Goal: Information Seeking & Learning: Learn about a topic

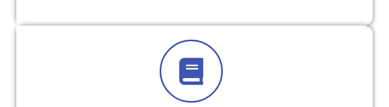
scroll to position [2279, 0]
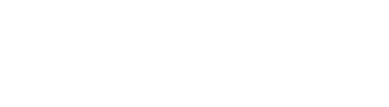
drag, startPoint x: 191, startPoint y: 15, endPoint x: 572, endPoint y: 254, distance: 449.3
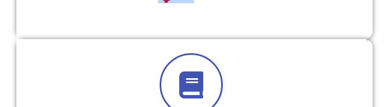
scroll to position [411, 0]
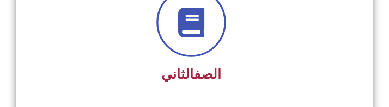
drag, startPoint x: 185, startPoint y: 37, endPoint x: 202, endPoint y: 38, distance: 17.0
click at [202, 37] on icon at bounding box center [192, 22] width 30 height 30
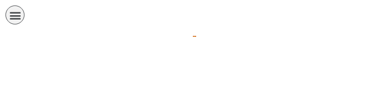
click at [10, 17] on icon "כפתור פתיחת תפריט" at bounding box center [15, 15] width 12 height 12
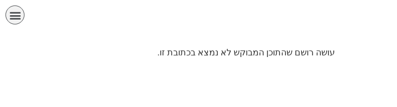
click at [5, 16] on div "תפריט" at bounding box center [14, 14] width 19 height 19
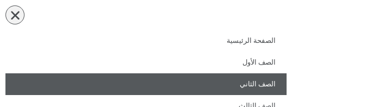
click at [263, 86] on link "الصف الثاني" at bounding box center [145, 85] width 281 height 22
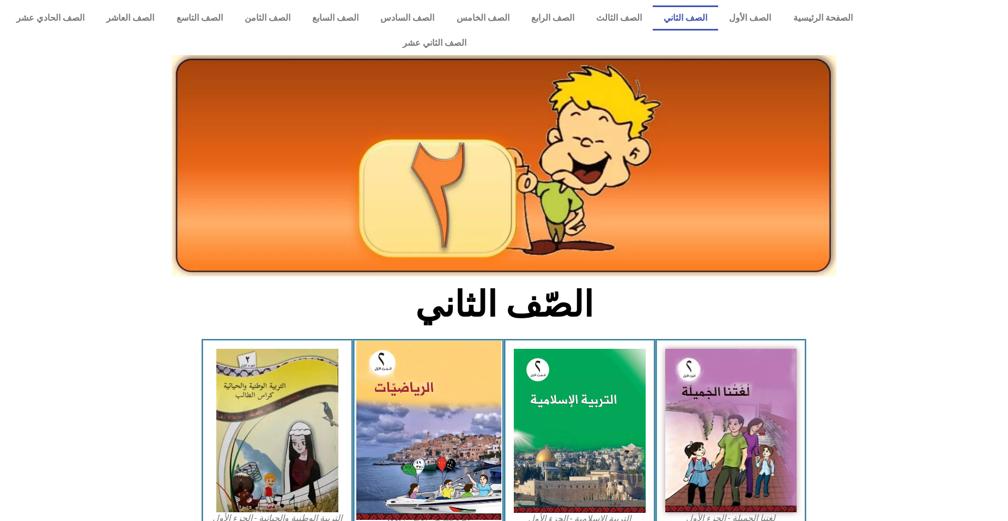
click at [389, 107] on img at bounding box center [428, 430] width 145 height 179
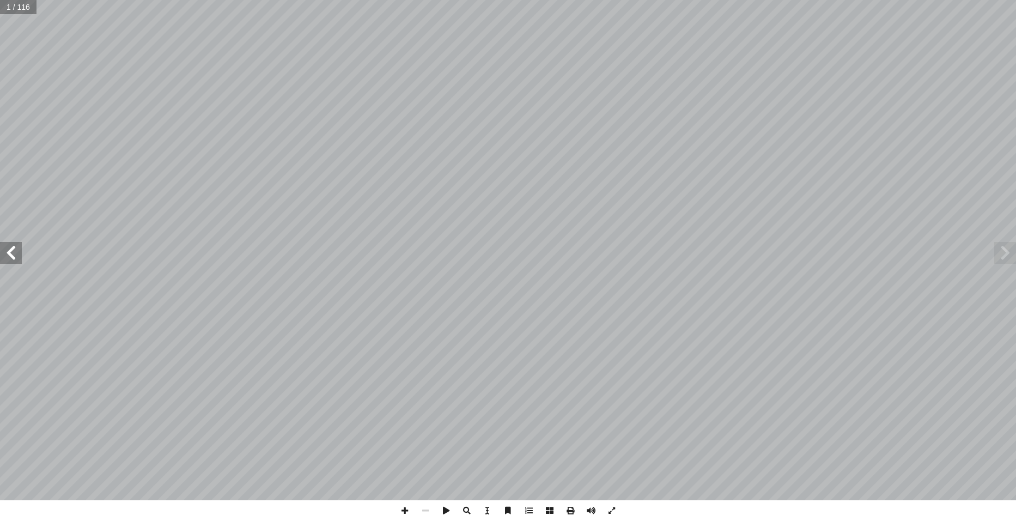
click at [10, 249] on span at bounding box center [11, 253] width 22 height 22
click at [11, 251] on span at bounding box center [11, 253] width 22 height 22
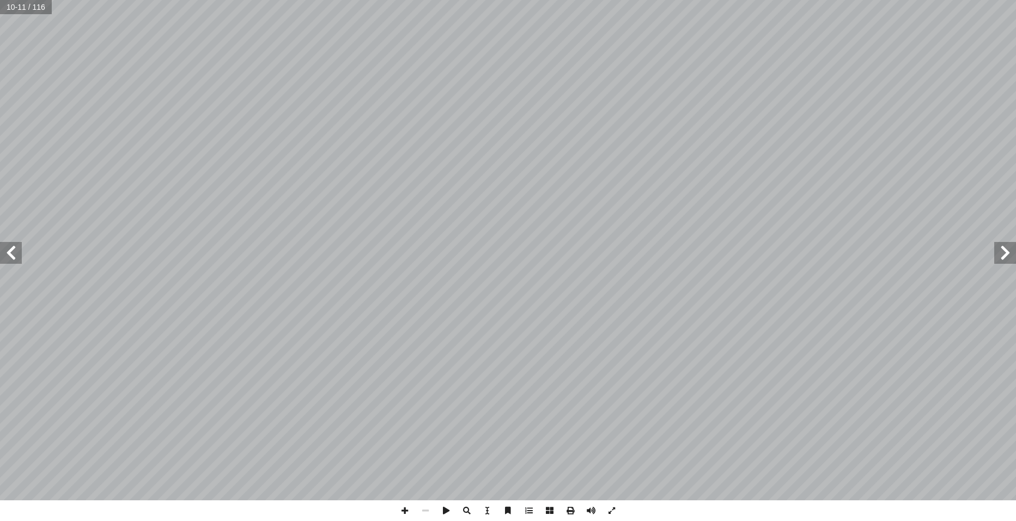
click at [11, 251] on span at bounding box center [11, 253] width 22 height 22
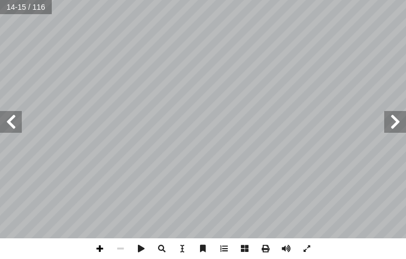
click at [101, 253] on span at bounding box center [99, 249] width 21 height 21
